Goal: Entertainment & Leisure: Consume media (video, audio)

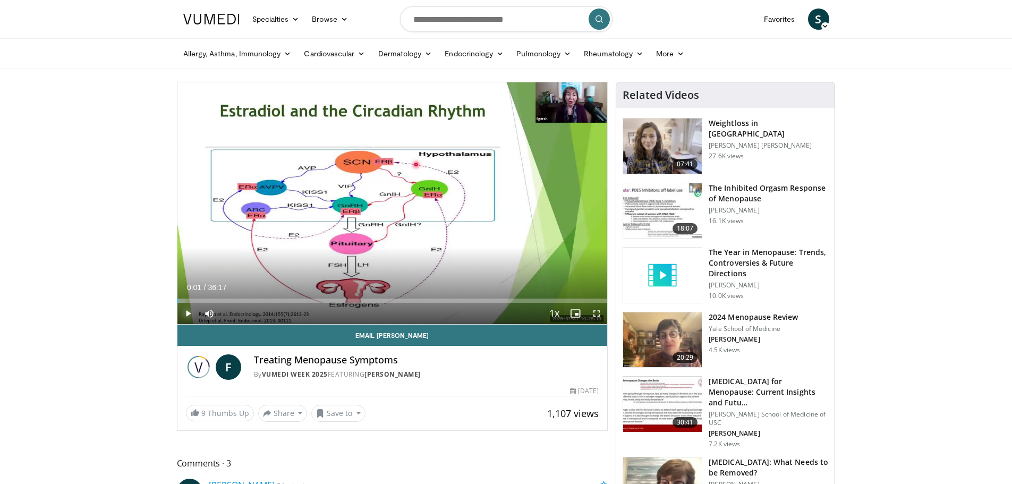
click at [188, 314] on span "Video Player" at bounding box center [187, 313] width 21 height 21
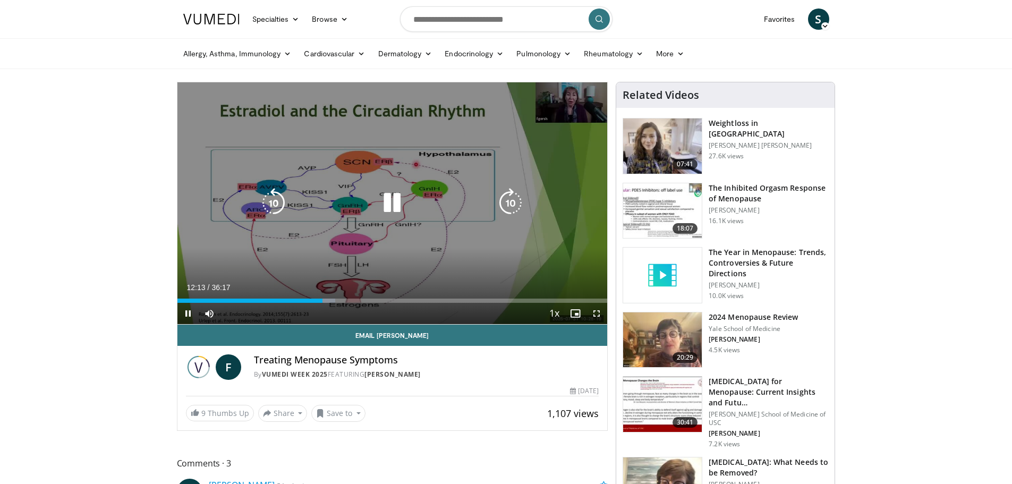
click at [398, 208] on icon "Video Player" at bounding box center [392, 203] width 30 height 30
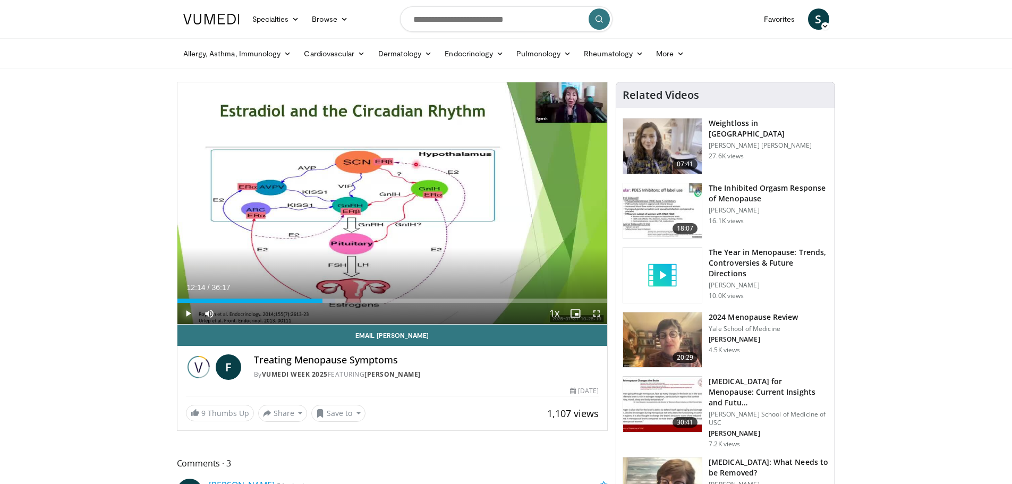
click at [185, 313] on span "Video Player" at bounding box center [187, 313] width 21 height 21
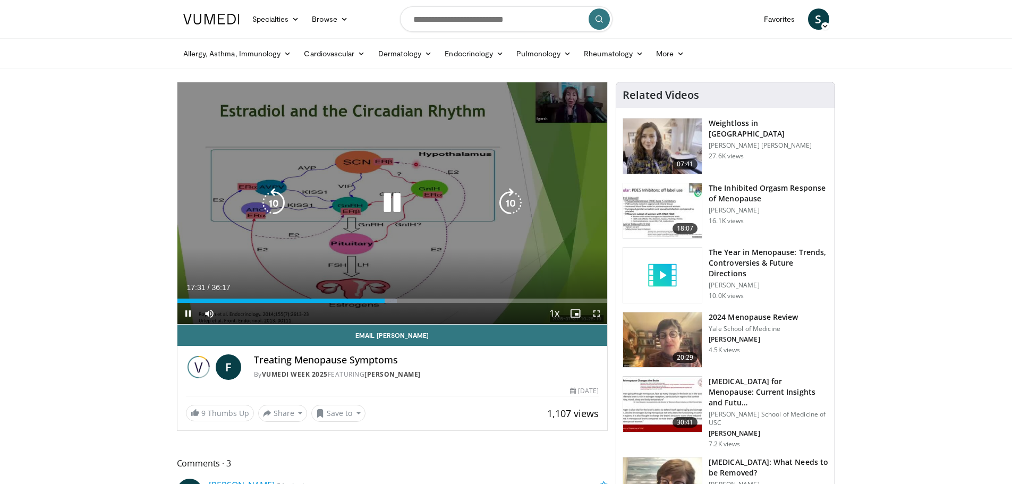
click at [399, 204] on icon "Video Player" at bounding box center [392, 203] width 30 height 30
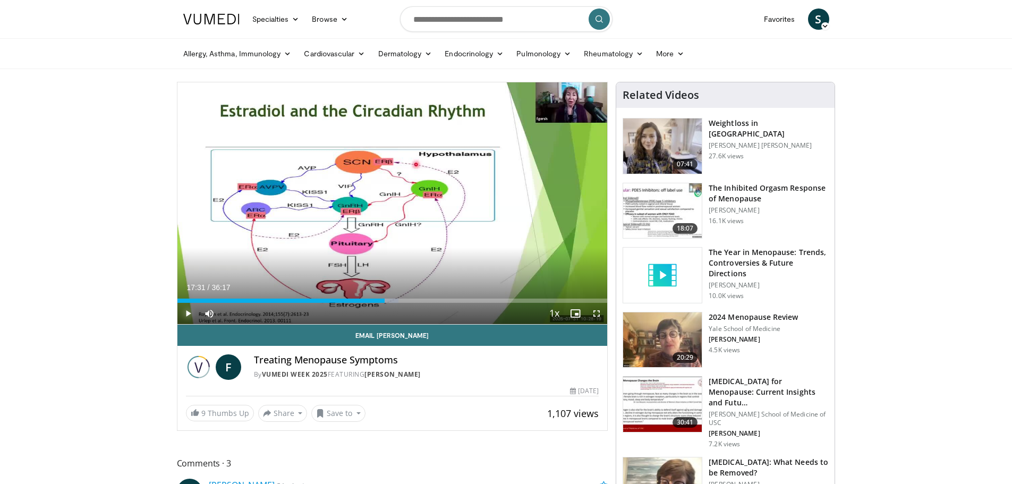
click at [186, 311] on span "Video Player" at bounding box center [187, 313] width 21 height 21
click at [405, 299] on div "Loaded : 51.90% 17:43 19:13" at bounding box center [392, 300] width 430 height 4
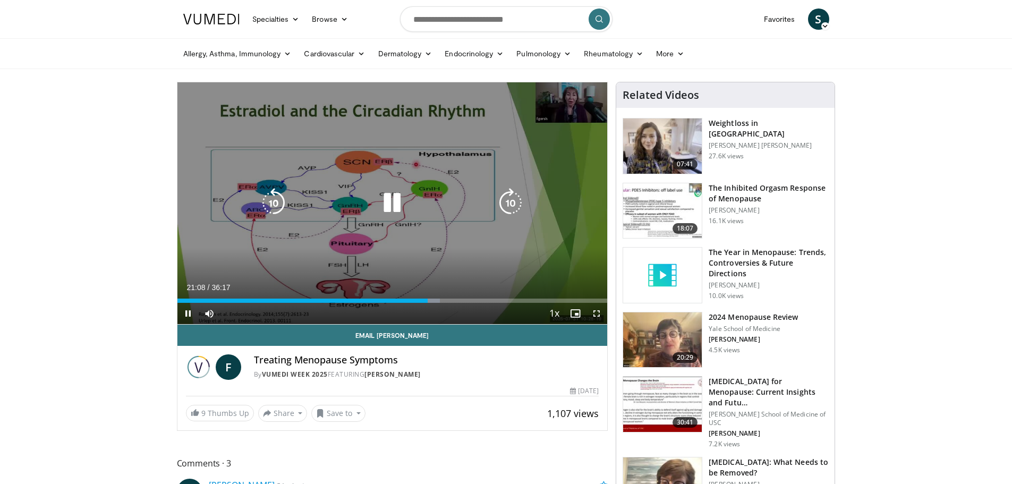
click at [389, 206] on icon "Video Player" at bounding box center [392, 203] width 30 height 30
click at [388, 201] on icon "Video Player" at bounding box center [392, 203] width 30 height 30
click at [390, 201] on icon "Video Player" at bounding box center [392, 203] width 30 height 30
